Goal: Transaction & Acquisition: Purchase product/service

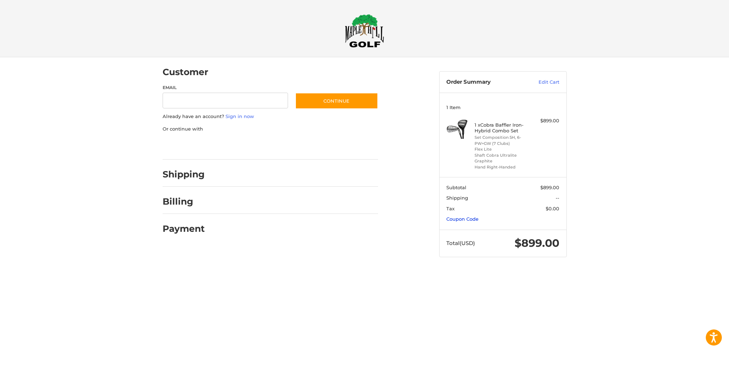
click at [456, 218] on link "Coupon Code" at bounding box center [462, 219] width 32 height 6
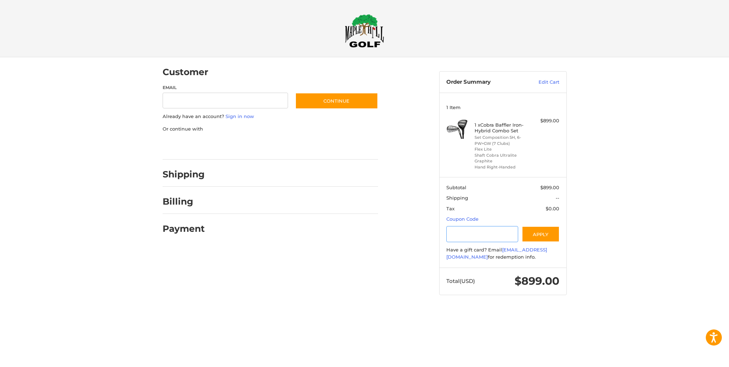
click at [448, 235] on input "Gift Certificate or Coupon Code" at bounding box center [482, 234] width 72 height 16
type input "******"
click at [531, 230] on button "Apply" at bounding box center [541, 234] width 38 height 16
